Goal: Information Seeking & Learning: Find specific fact

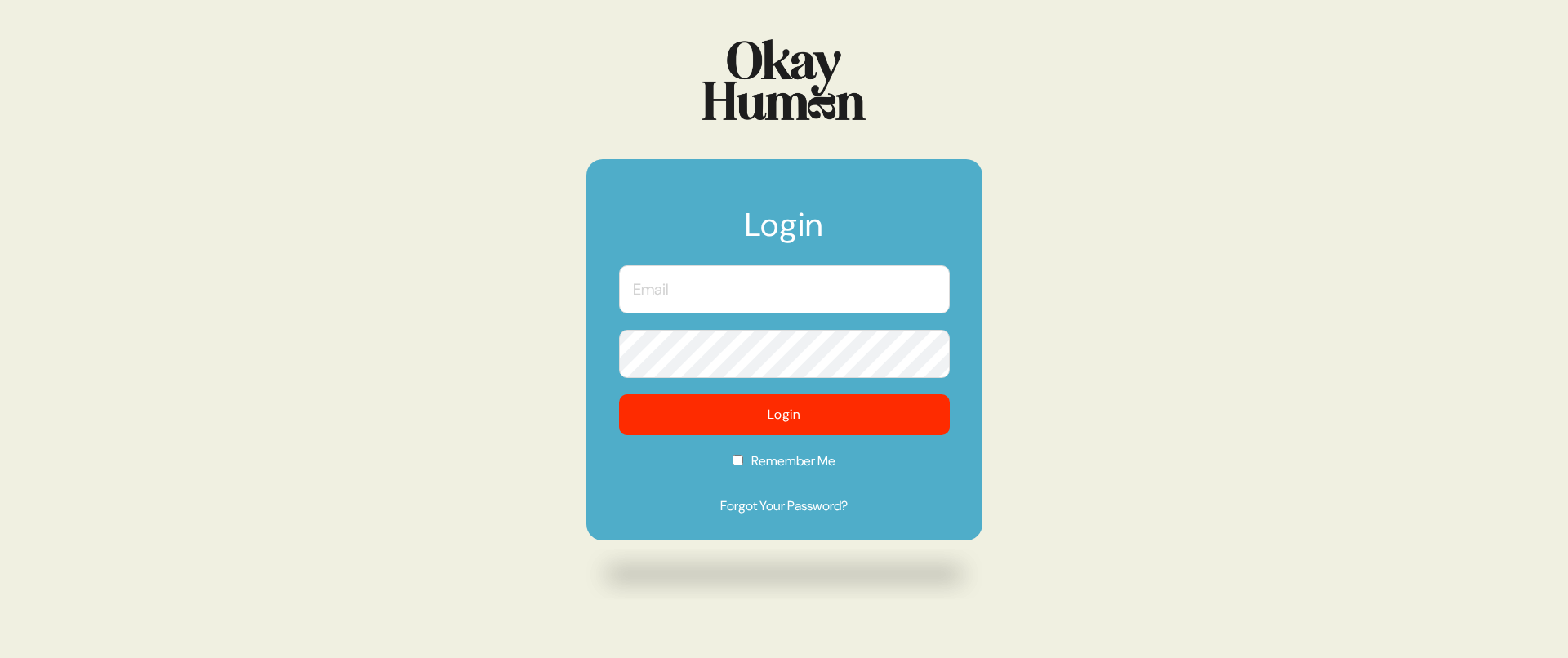
click at [724, 305] on input "text" at bounding box center [784, 289] width 331 height 48
type input "[PERSON_NAME][EMAIL_ADDRESS][DOMAIN_NAME]"
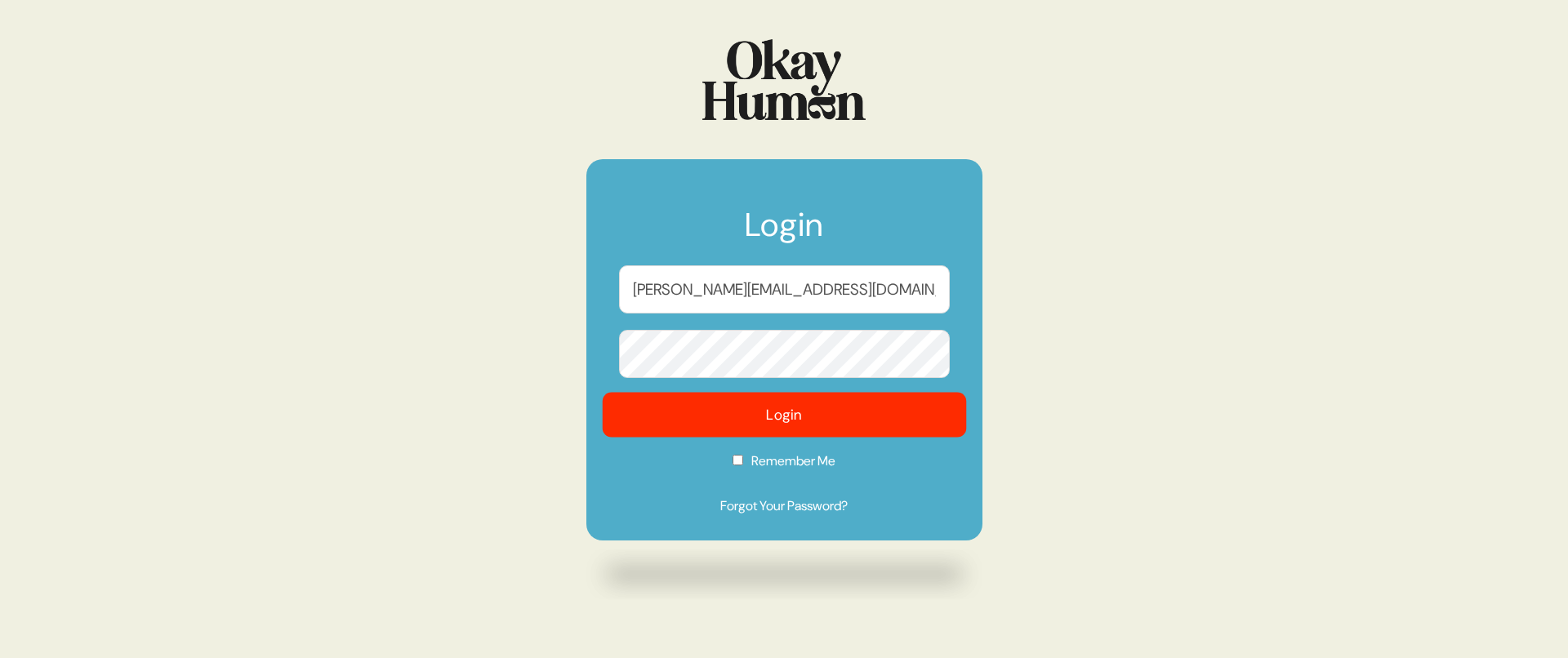
click at [749, 411] on button "Login" at bounding box center [784, 415] width 364 height 45
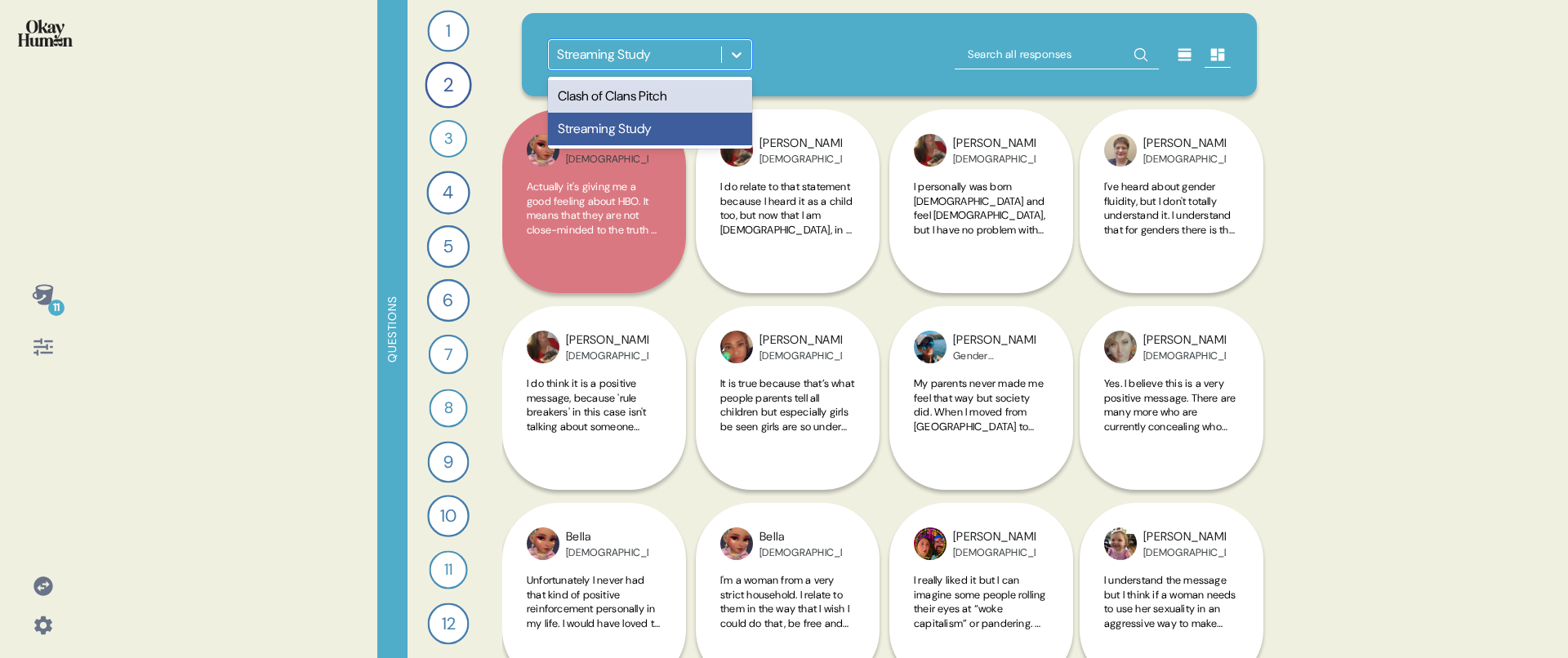
click at [731, 57] on icon at bounding box center [737, 54] width 16 height 16
drag, startPoint x: 709, startPoint y: 122, endPoint x: 707, endPoint y: 106, distance: 16.1
click at [707, 106] on div "Clash of Clans Pitch Streaming Study" at bounding box center [650, 112] width 204 height 72
click at [707, 104] on div "Clash of Clans Pitch" at bounding box center [650, 96] width 204 height 33
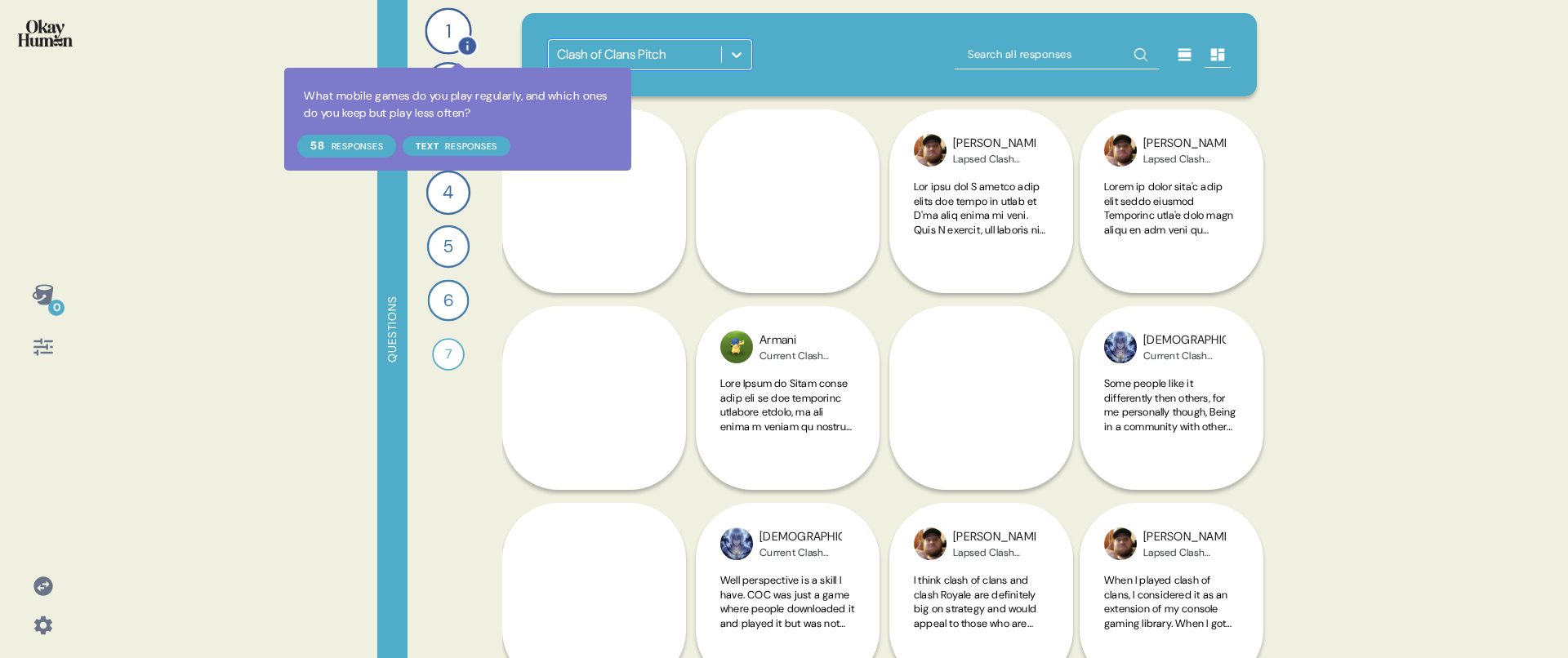
click at [458, 46] on icon at bounding box center [467, 45] width 21 height 21
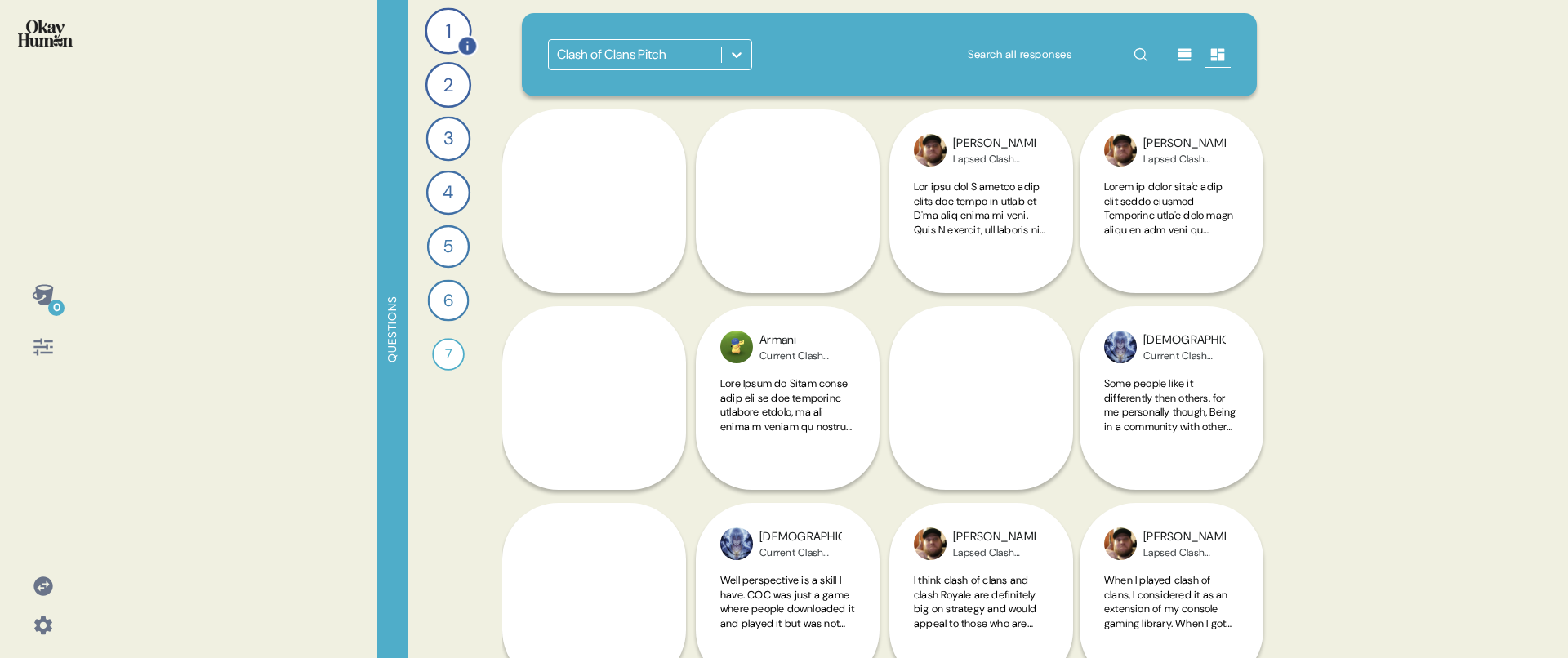
click at [454, 45] on div "1" at bounding box center [447, 30] width 46 height 46
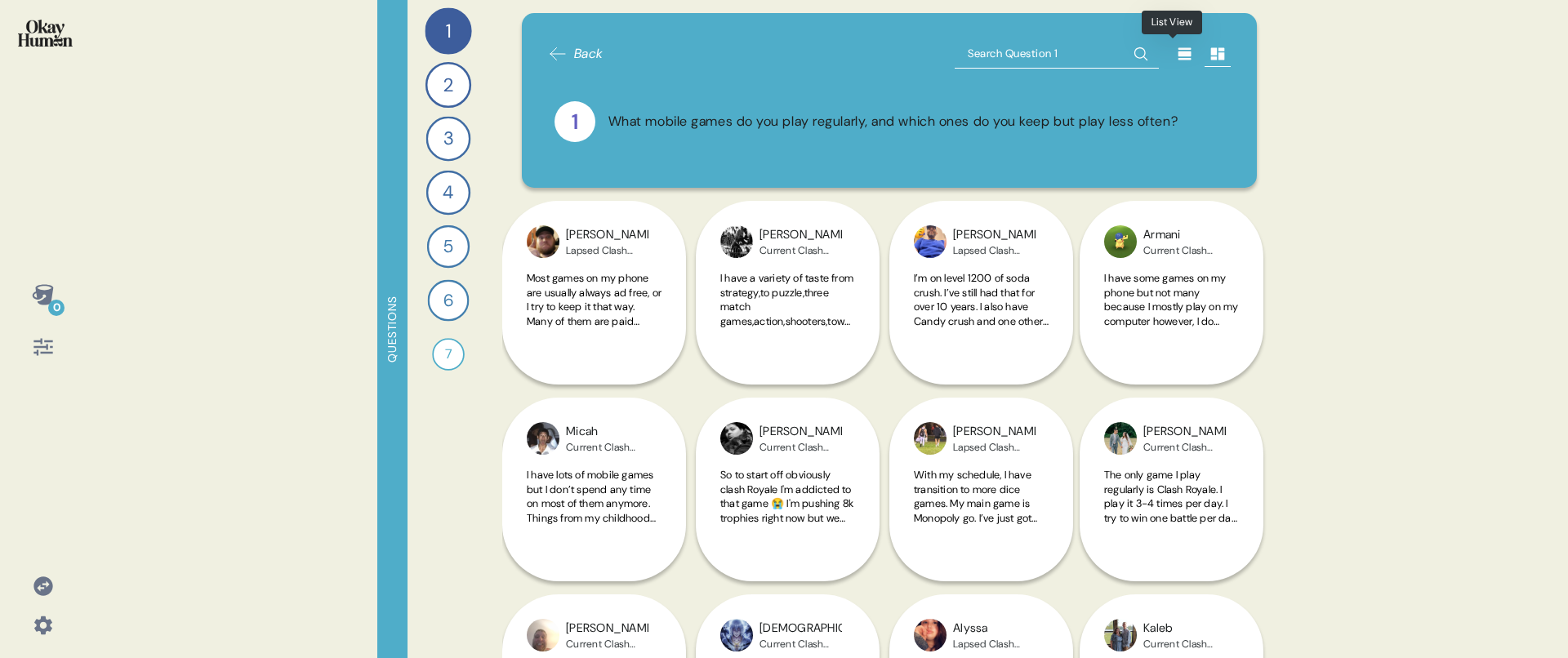
click at [1176, 58] on icon at bounding box center [1185, 53] width 16 height 16
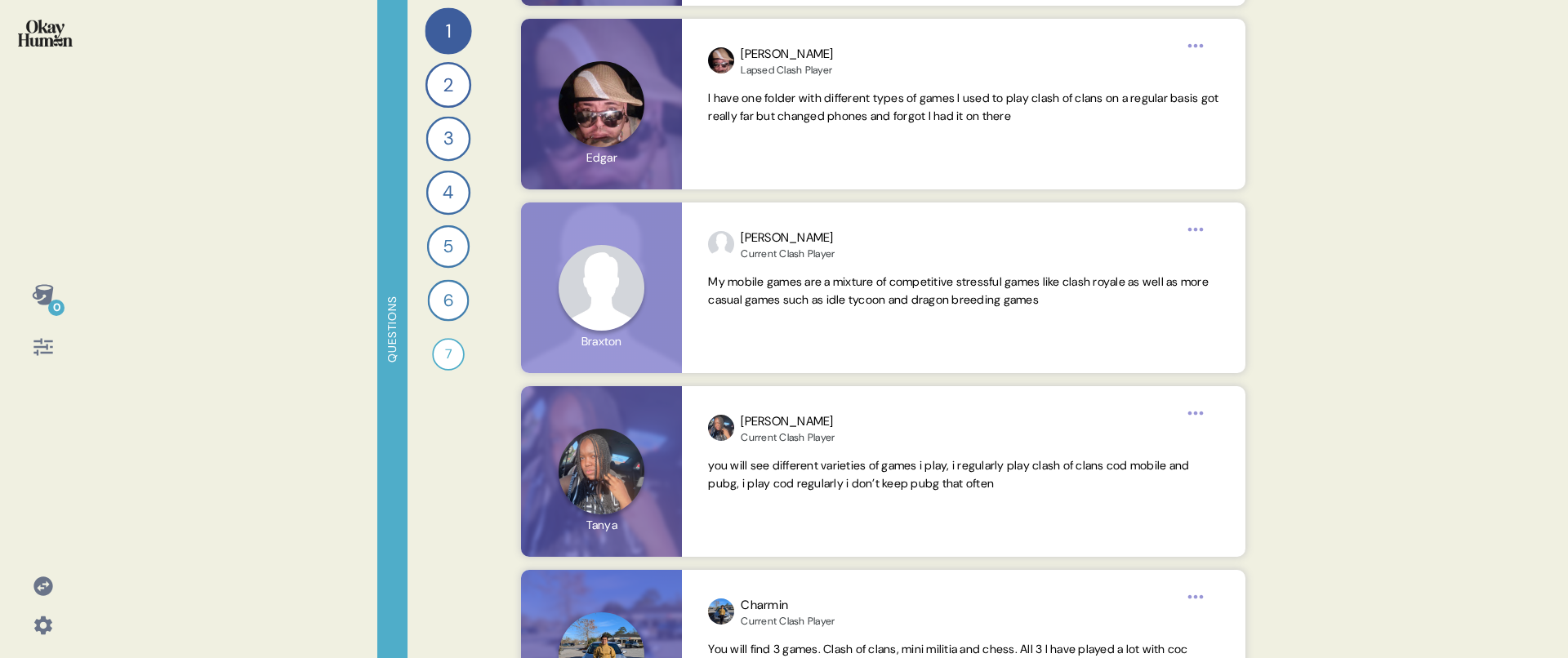
scroll to position [4994, 0]
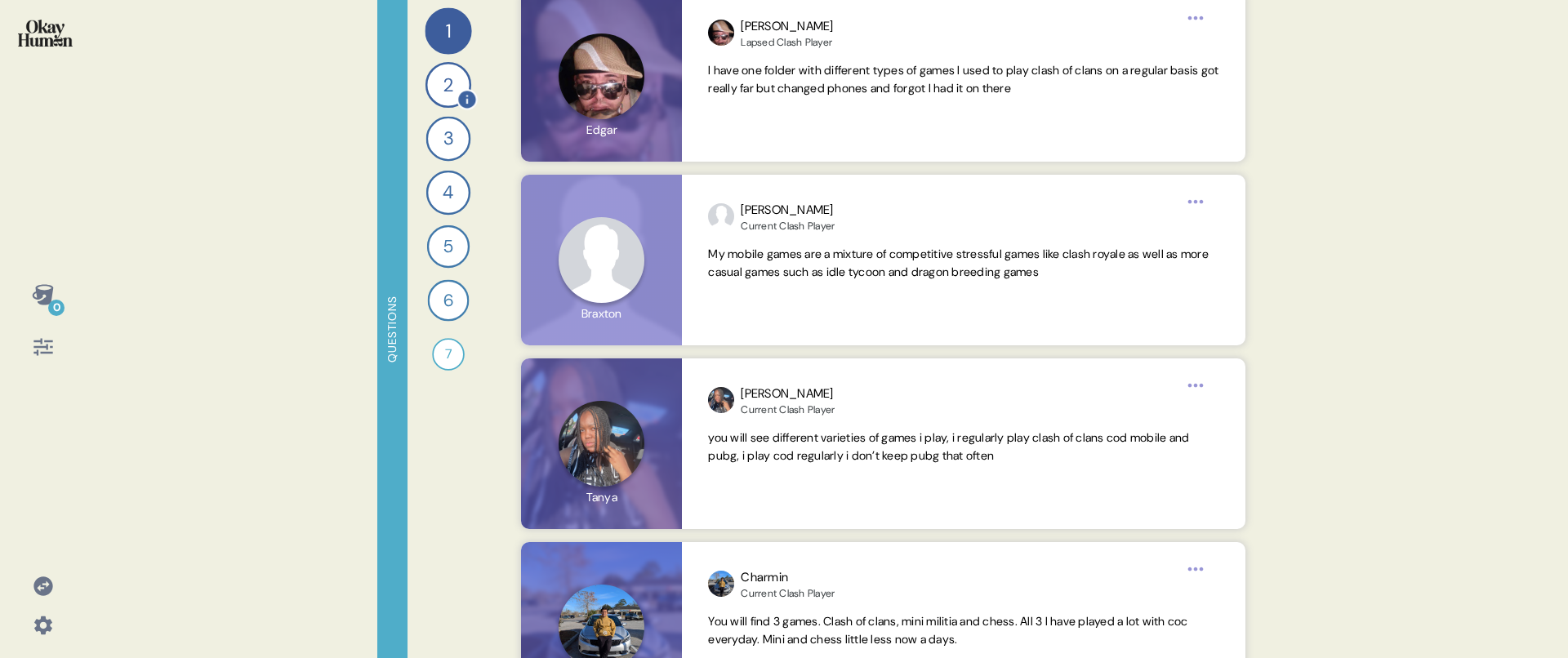
click at [452, 96] on div "2" at bounding box center [448, 84] width 45 height 45
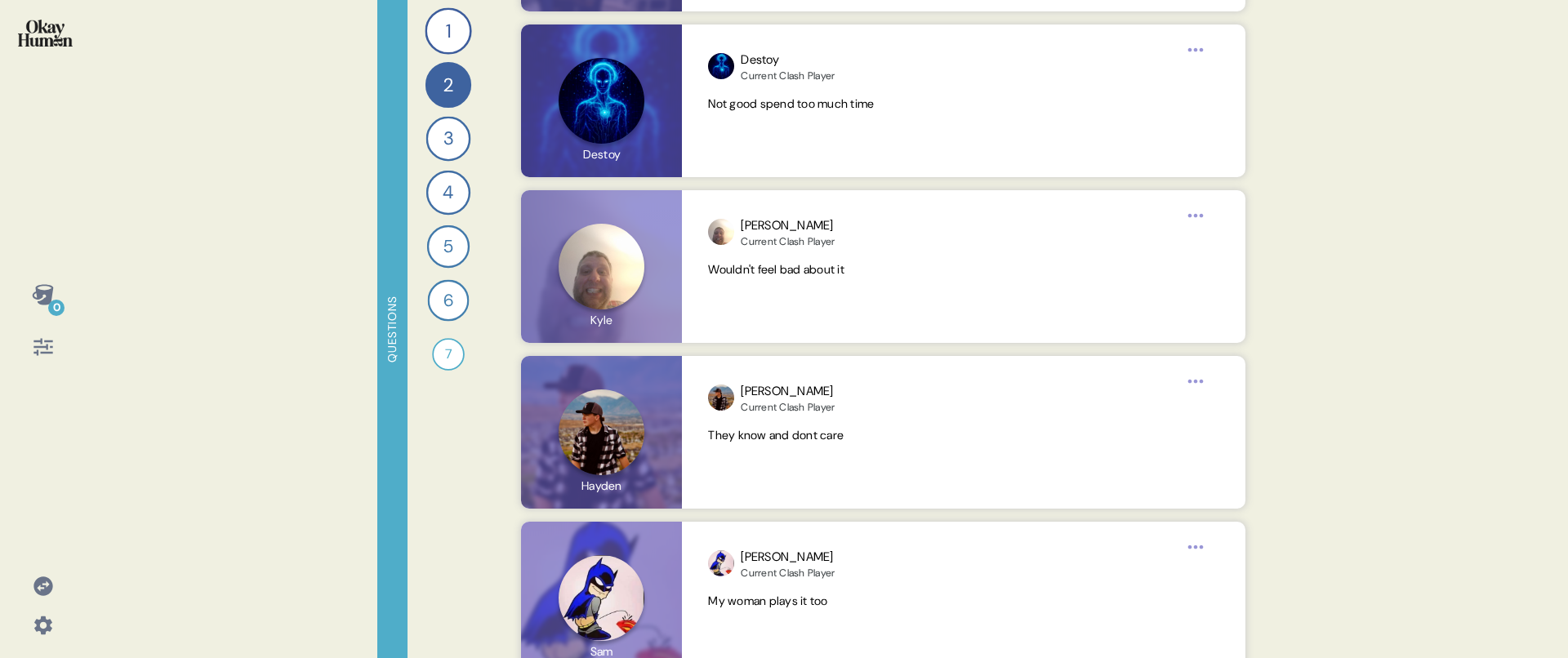
scroll to position [9367, 0]
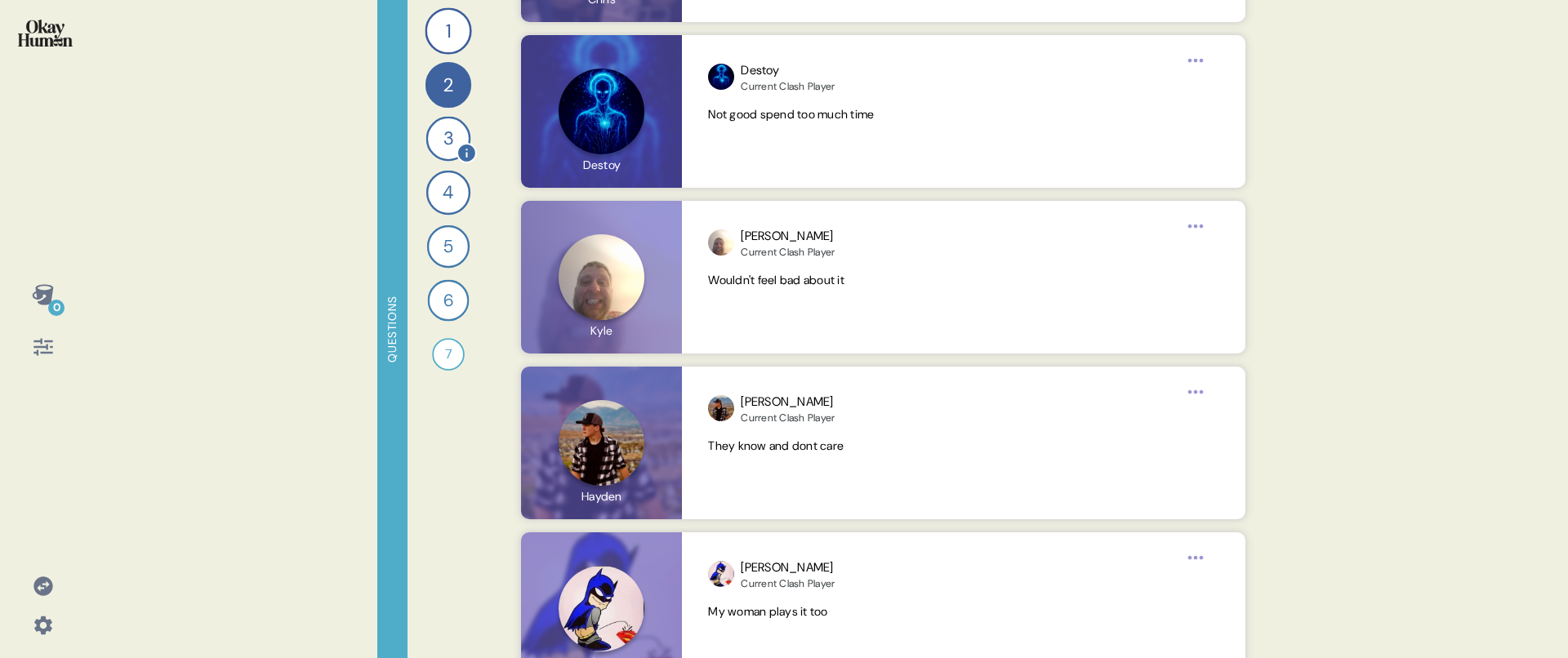
click at [450, 144] on div "3" at bounding box center [449, 140] width 45 height 45
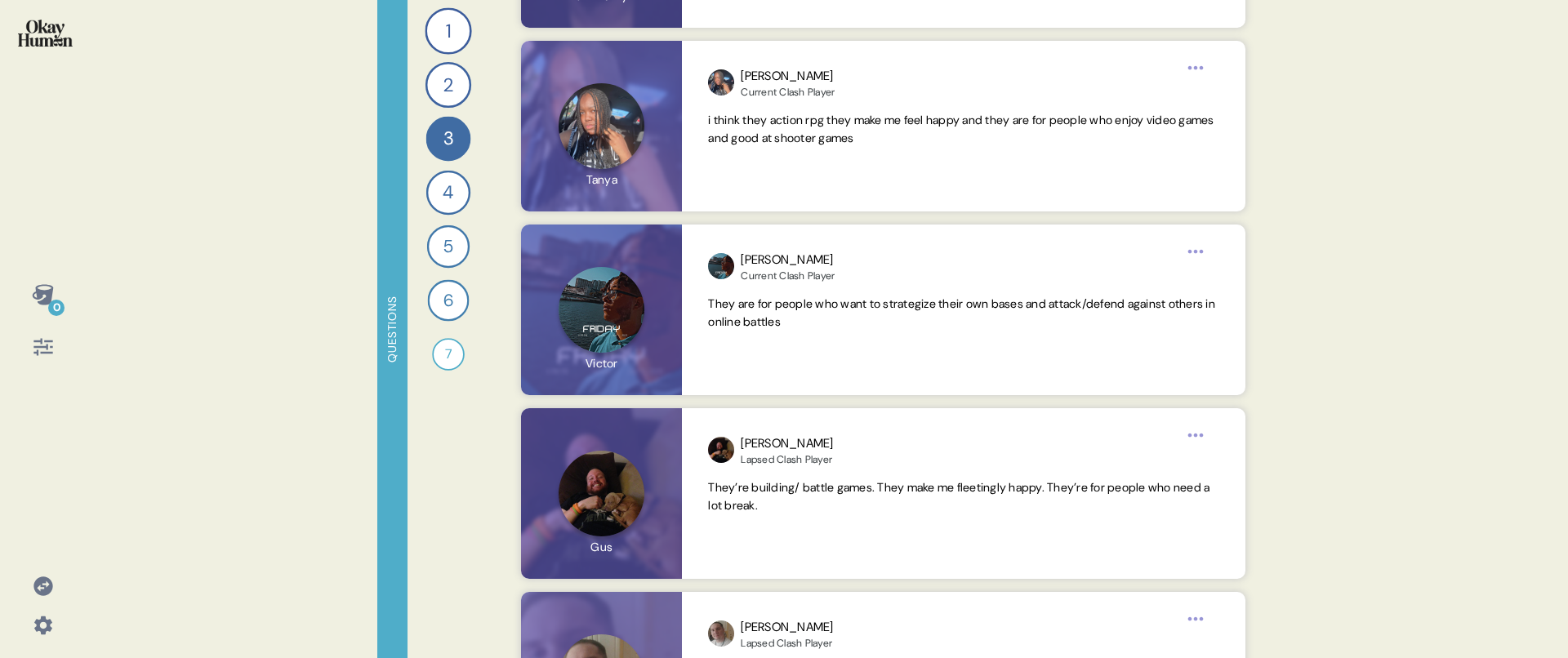
scroll to position [5916, 0]
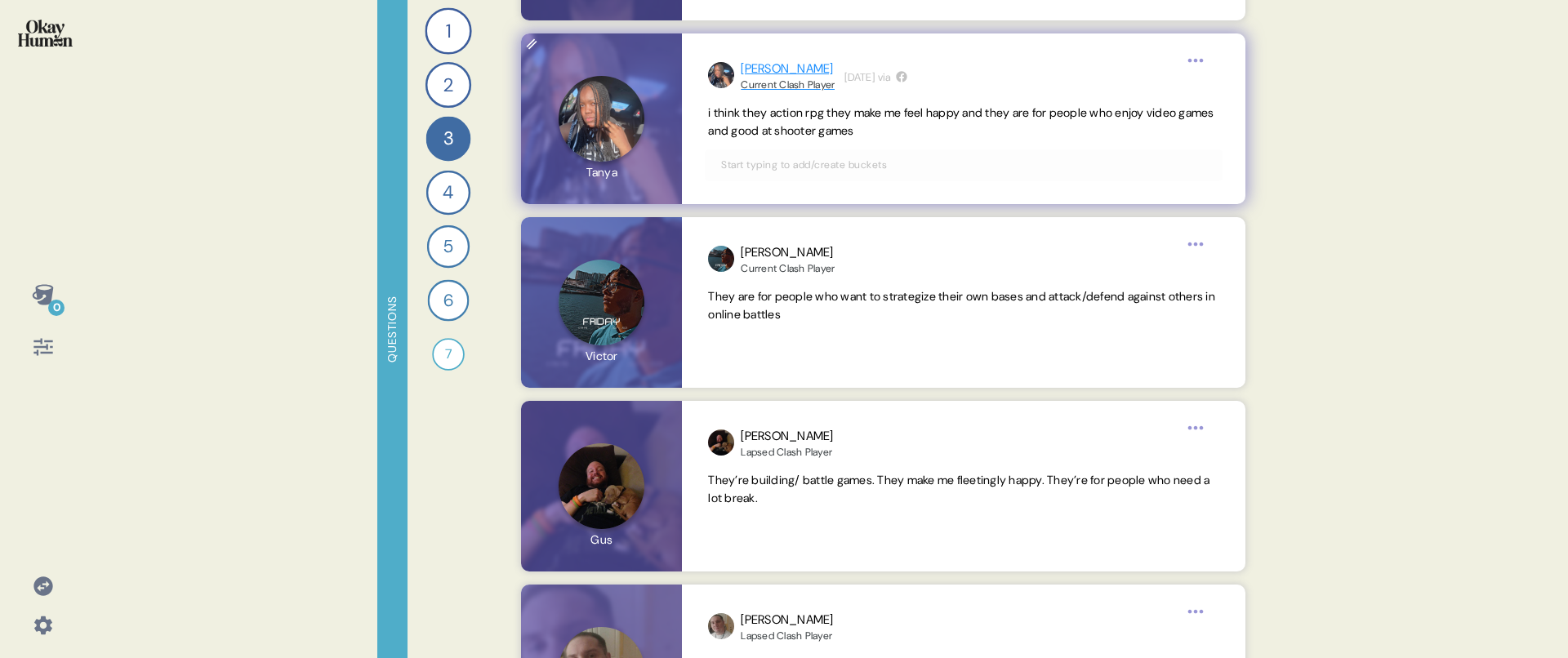
click at [801, 82] on div "Current Clash Player" at bounding box center [788, 84] width 94 height 13
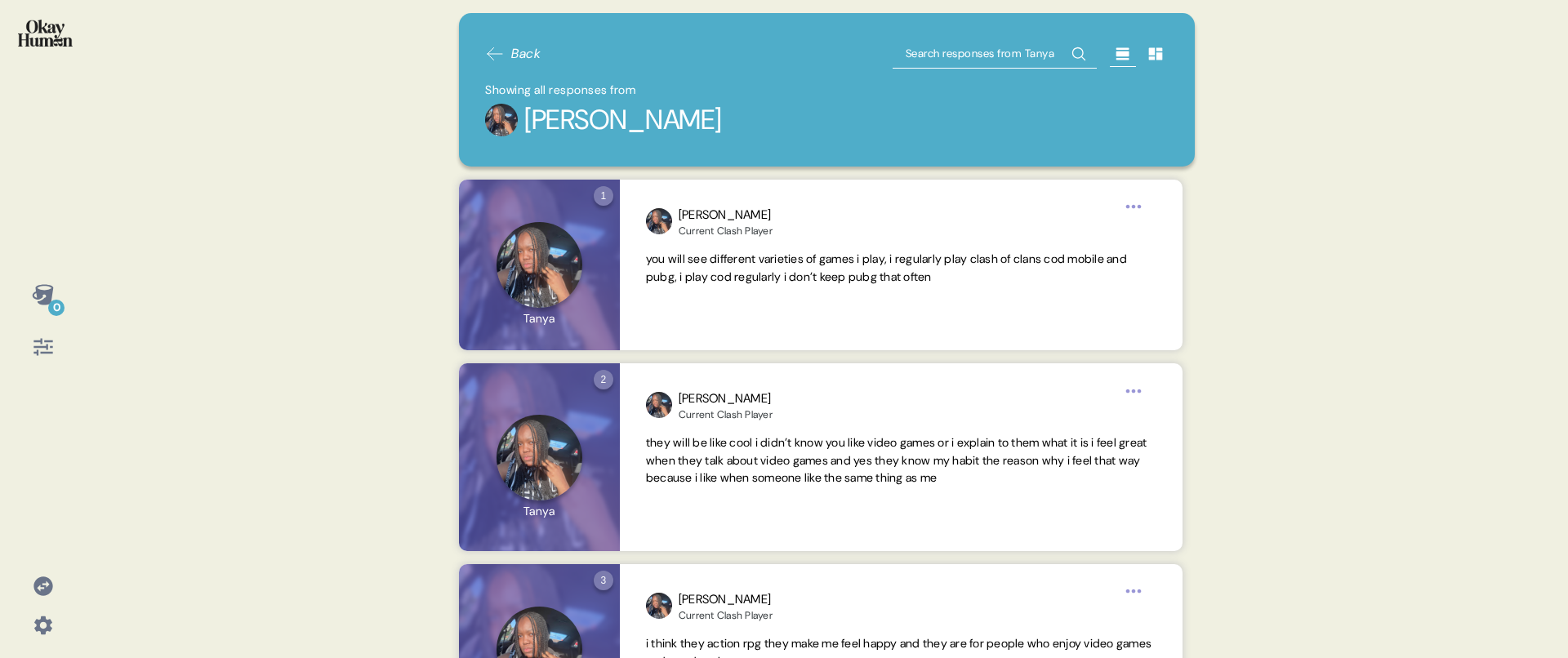
click at [515, 57] on span "Back" at bounding box center [526, 54] width 29 height 20
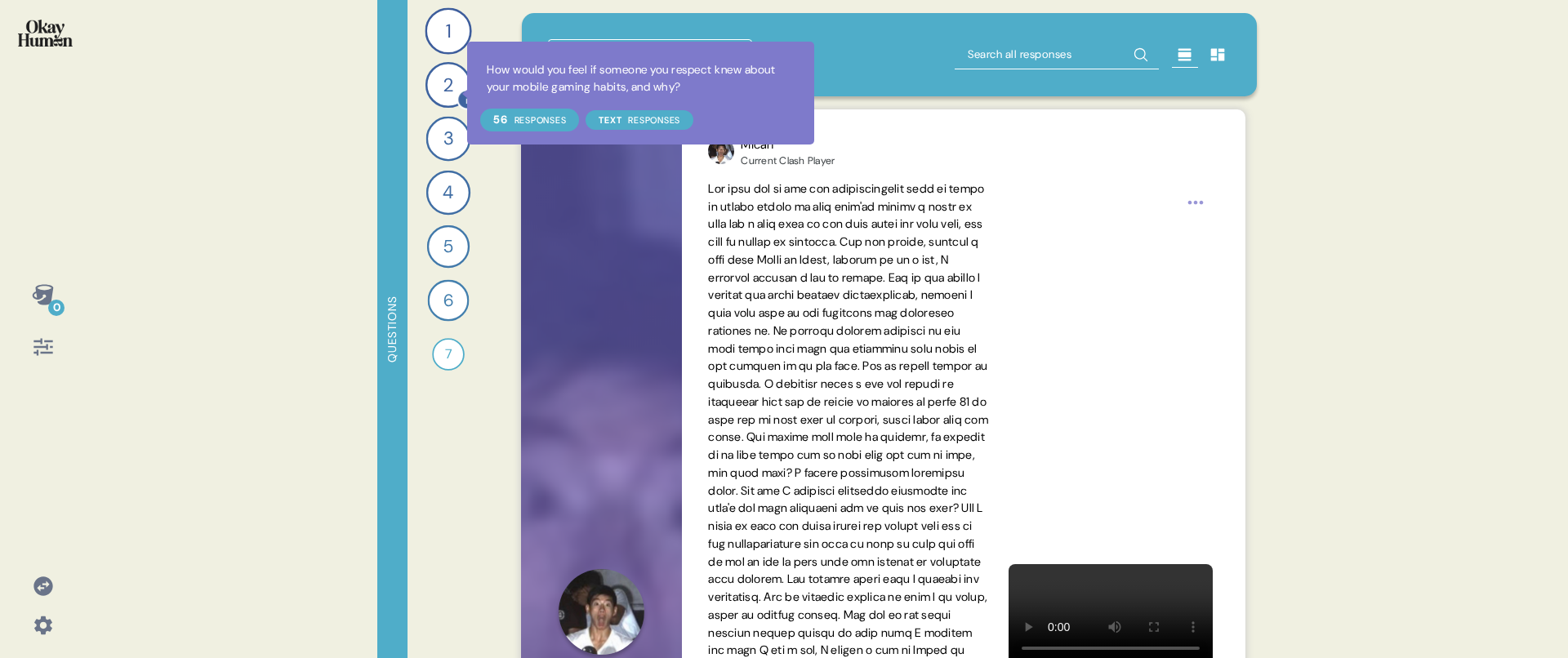
click at [457, 93] on div at bounding box center [467, 99] width 21 height 21
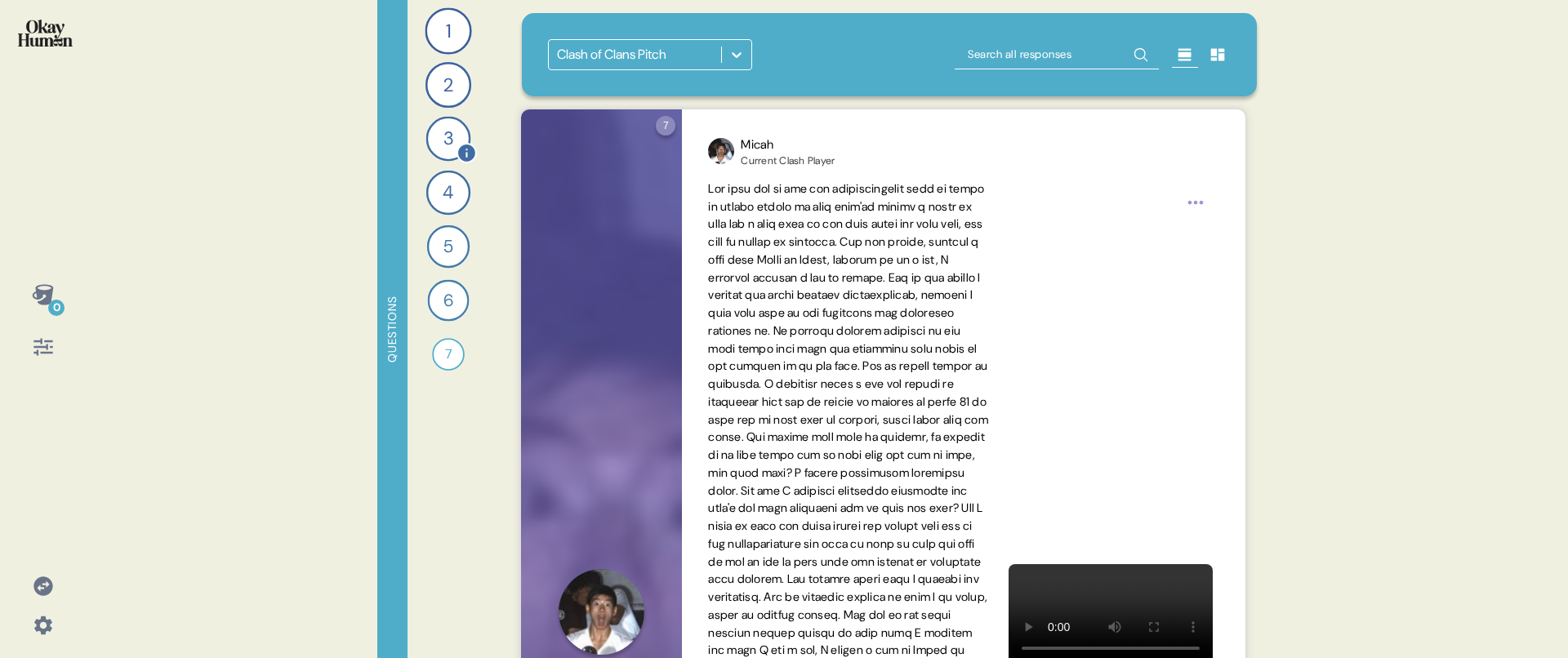
click at [445, 132] on div "3" at bounding box center [449, 140] width 45 height 45
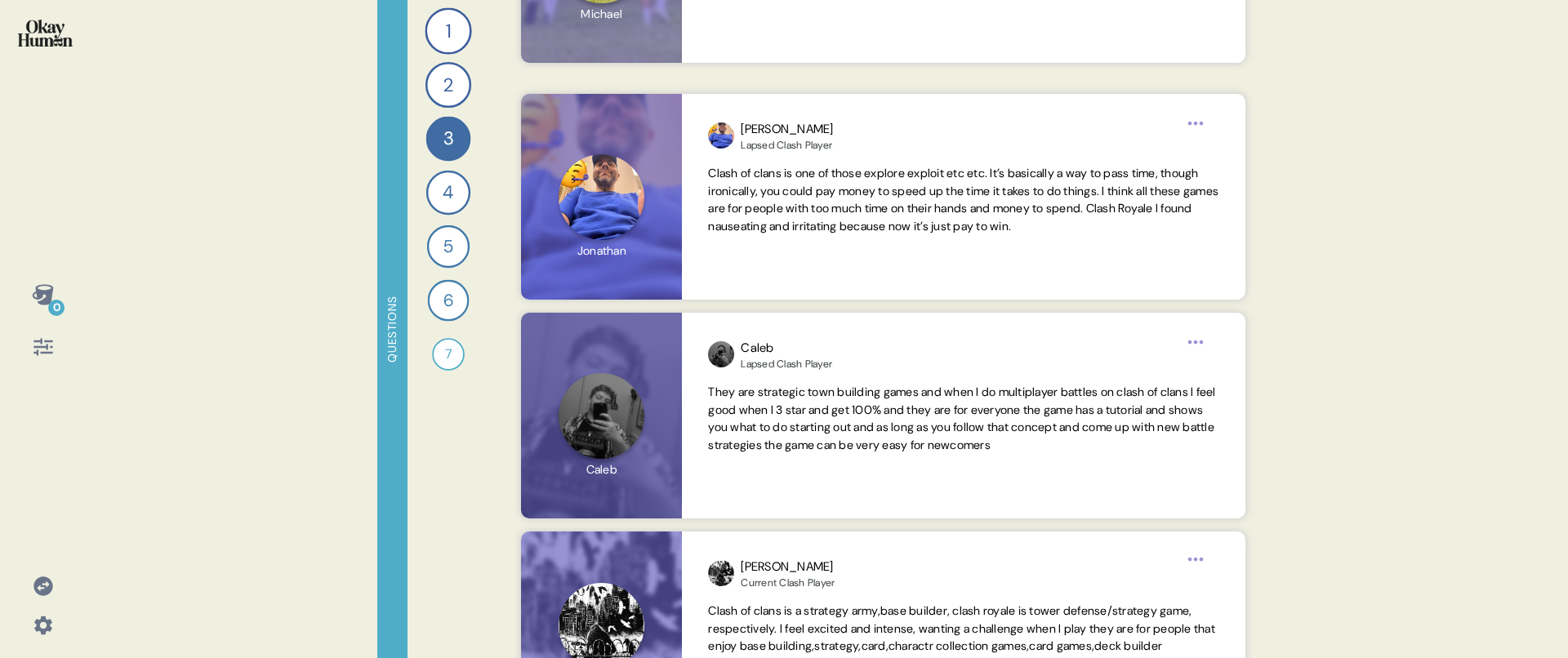
scroll to position [0, 0]
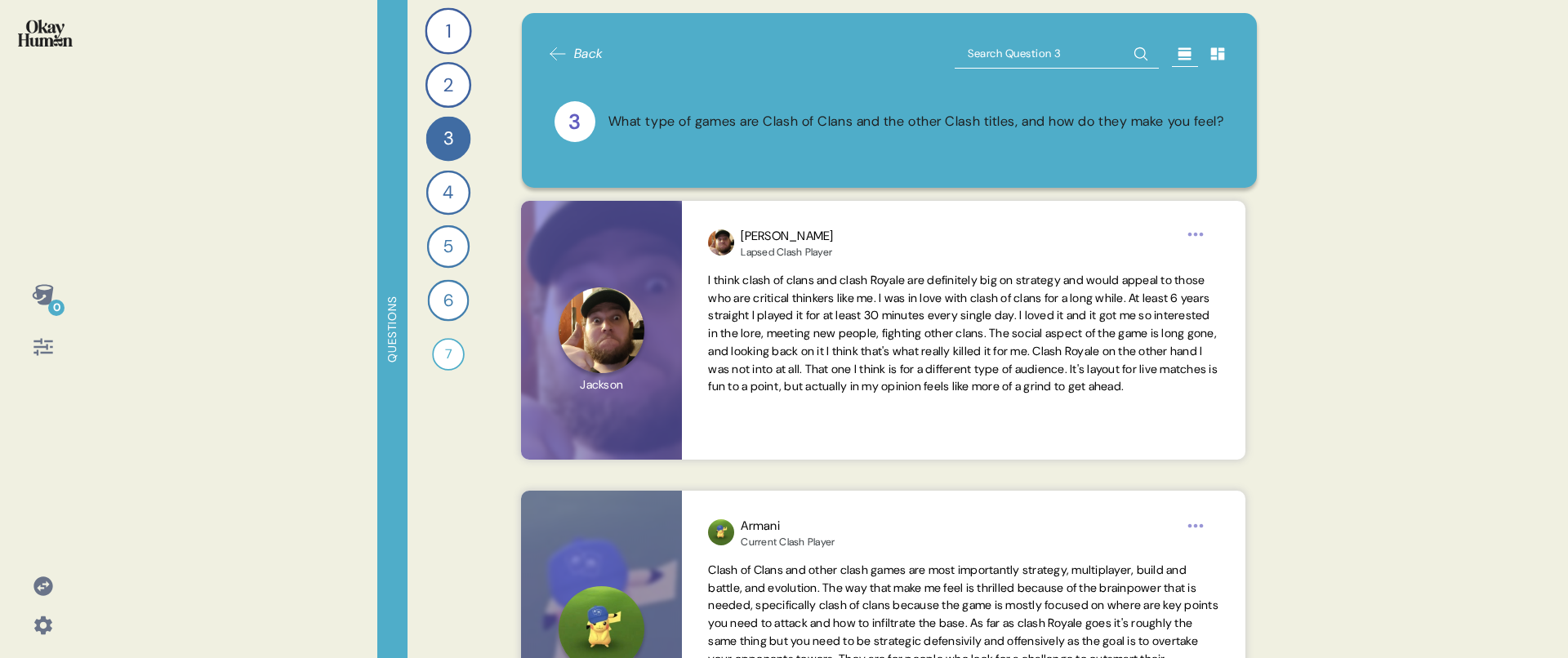
click at [1011, 43] on input "text" at bounding box center [1056, 53] width 204 height 29
type input "nostal"
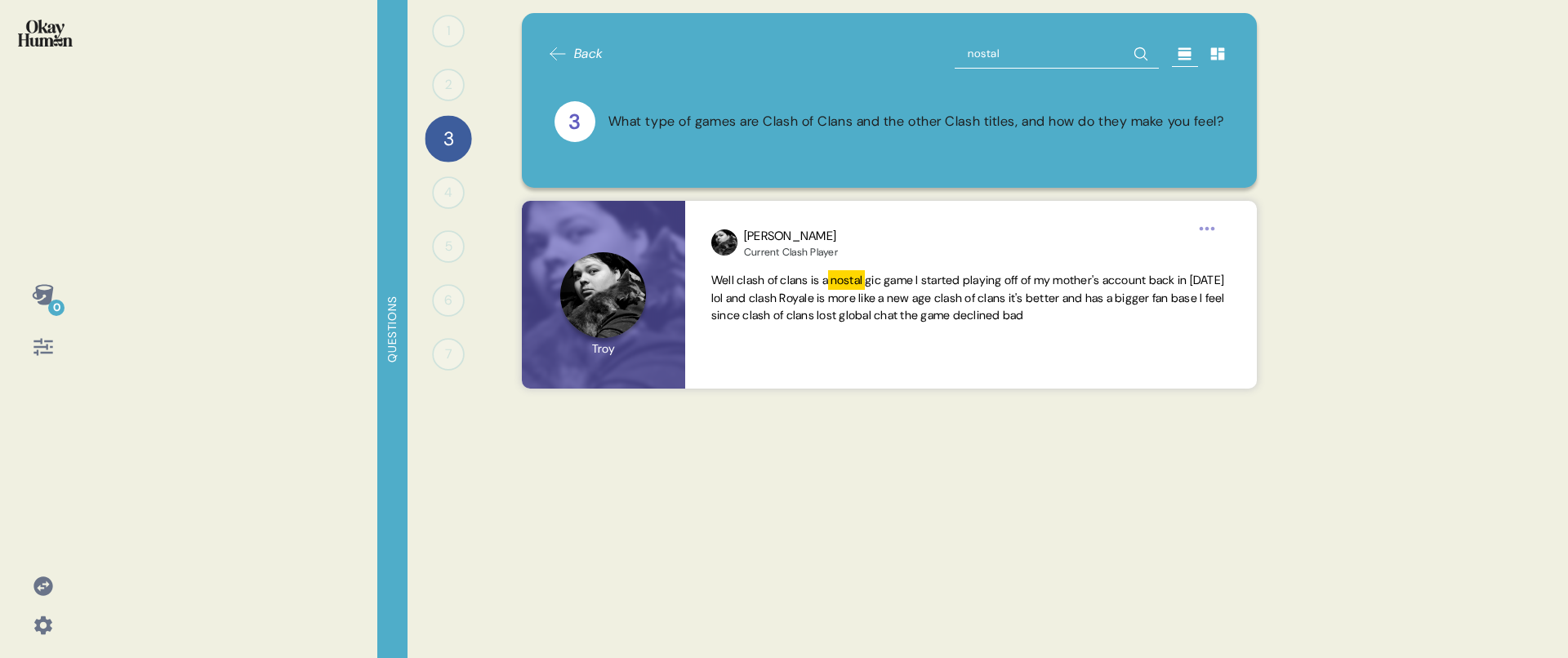
click at [1002, 60] on input "nostal" at bounding box center [1056, 53] width 204 height 29
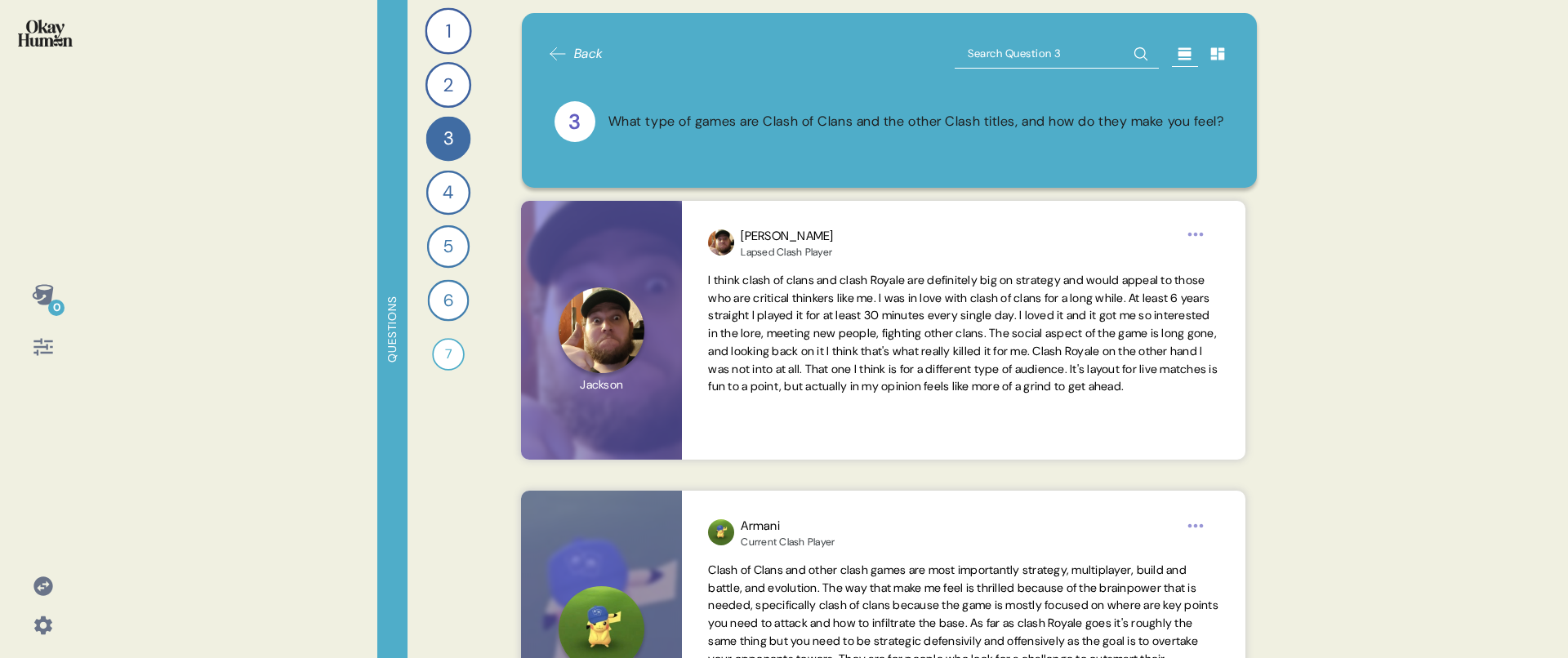
click at [399, 331] on div "Questions" at bounding box center [392, 329] width 30 height 658
click at [393, 307] on div "Questions" at bounding box center [392, 329] width 30 height 658
